Goal: Find contact information: Find contact information

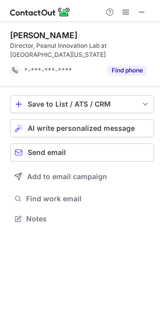
scroll to position [211, 160]
click at [139, 16] on span at bounding box center [142, 12] width 8 height 8
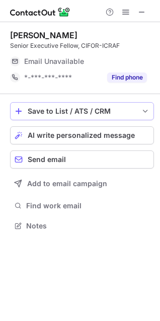
scroll to position [219, 160]
click at [151, 9] on div at bounding box center [80, 11] width 160 height 22
click at [146, 11] on span at bounding box center [142, 12] width 8 height 8
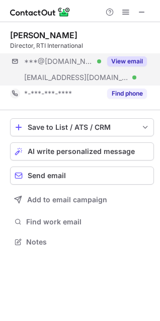
scroll to position [235, 160]
click at [119, 63] on button "View email" at bounding box center [127, 61] width 40 height 10
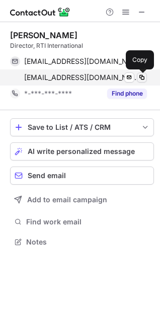
click at [140, 79] on span at bounding box center [142, 78] width 8 height 8
click at [142, 77] on span at bounding box center [142, 78] width 8 height 8
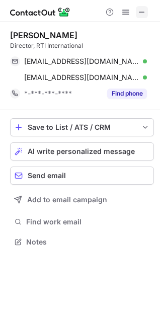
click at [142, 8] on span at bounding box center [142, 12] width 8 height 8
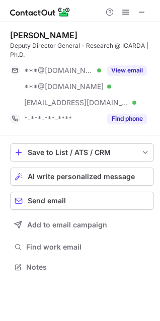
scroll to position [260, 160]
click at [133, 7] on div at bounding box center [126, 12] width 48 height 12
click at [137, 7] on button at bounding box center [142, 12] width 12 height 12
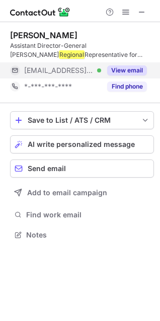
click at [136, 67] on button "View email" at bounding box center [127, 70] width 40 height 10
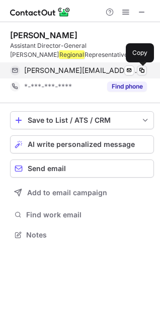
click at [144, 67] on span at bounding box center [142, 70] width 8 height 8
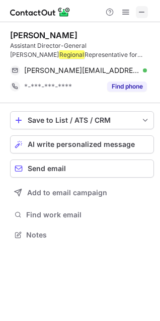
click at [140, 13] on span at bounding box center [142, 12] width 8 height 8
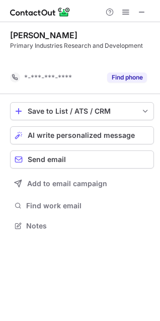
scroll to position [203, 160]
